Goal: Task Accomplishment & Management: Manage account settings

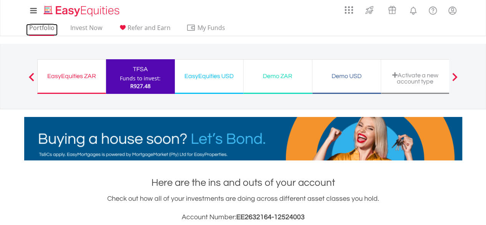
click at [48, 30] on link "Portfolio" at bounding box center [42, 30] width 32 height 12
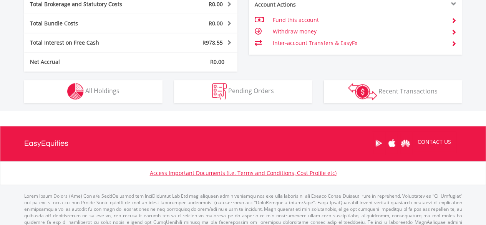
scroll to position [422, 0]
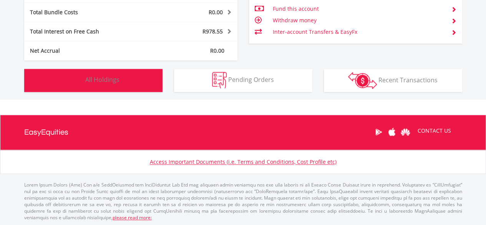
click at [94, 79] on span "All Holdings" at bounding box center [102, 79] width 34 height 8
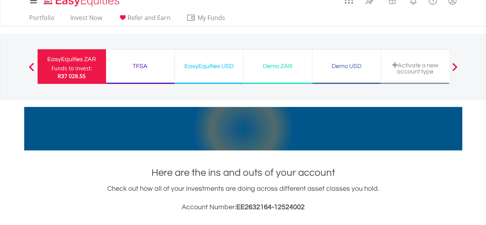
scroll to position [0, 0]
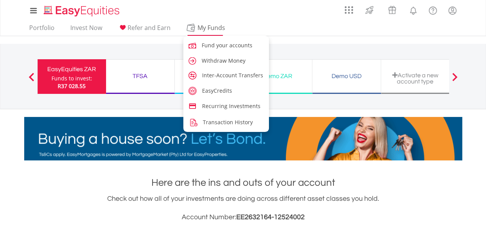
click at [204, 28] on span "My Funds" at bounding box center [211, 28] width 50 height 10
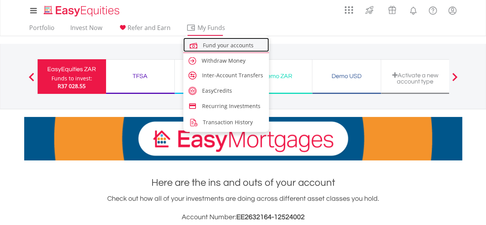
click at [205, 46] on span "Fund your accounts" at bounding box center [228, 45] width 51 height 7
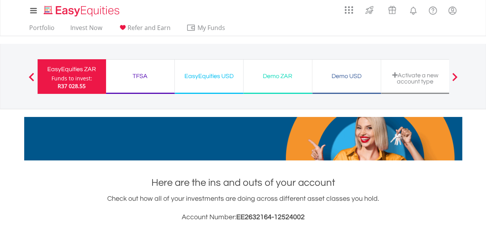
scroll to position [74, 146]
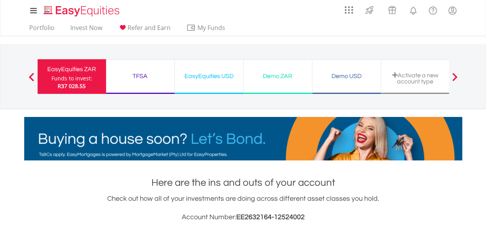
click at [144, 75] on div "TFSA" at bounding box center [140, 76] width 59 height 11
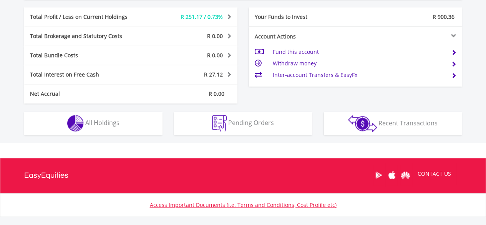
scroll to position [384, 0]
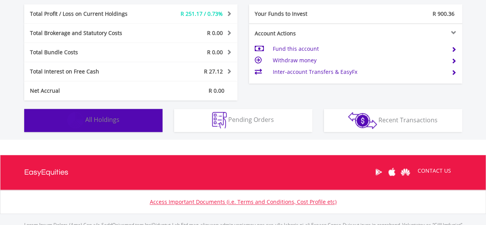
click at [105, 122] on span "All Holdings" at bounding box center [102, 119] width 34 height 8
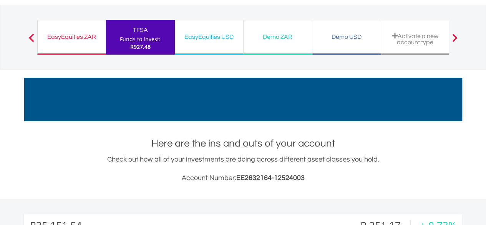
scroll to position [0, 0]
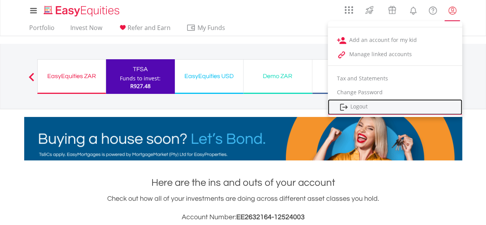
click at [363, 105] on link "Logout" at bounding box center [395, 107] width 135 height 16
